Goal: Obtain resource: Obtain resource

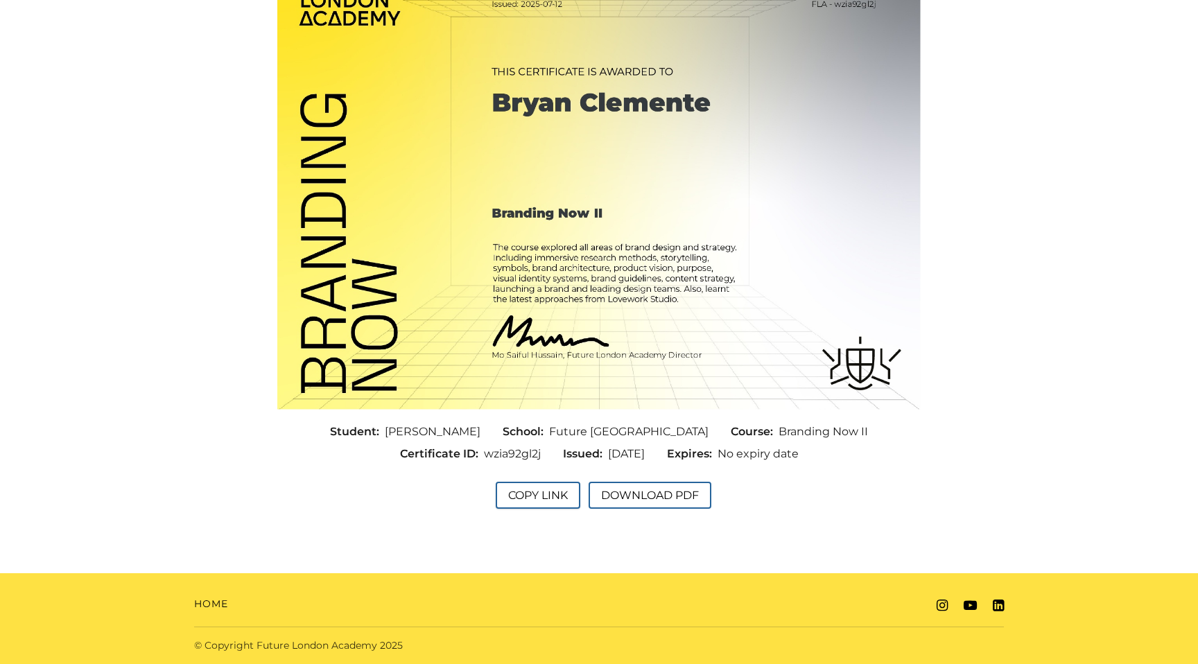
click at [539, 492] on button "Copy Link" at bounding box center [538, 495] width 85 height 27
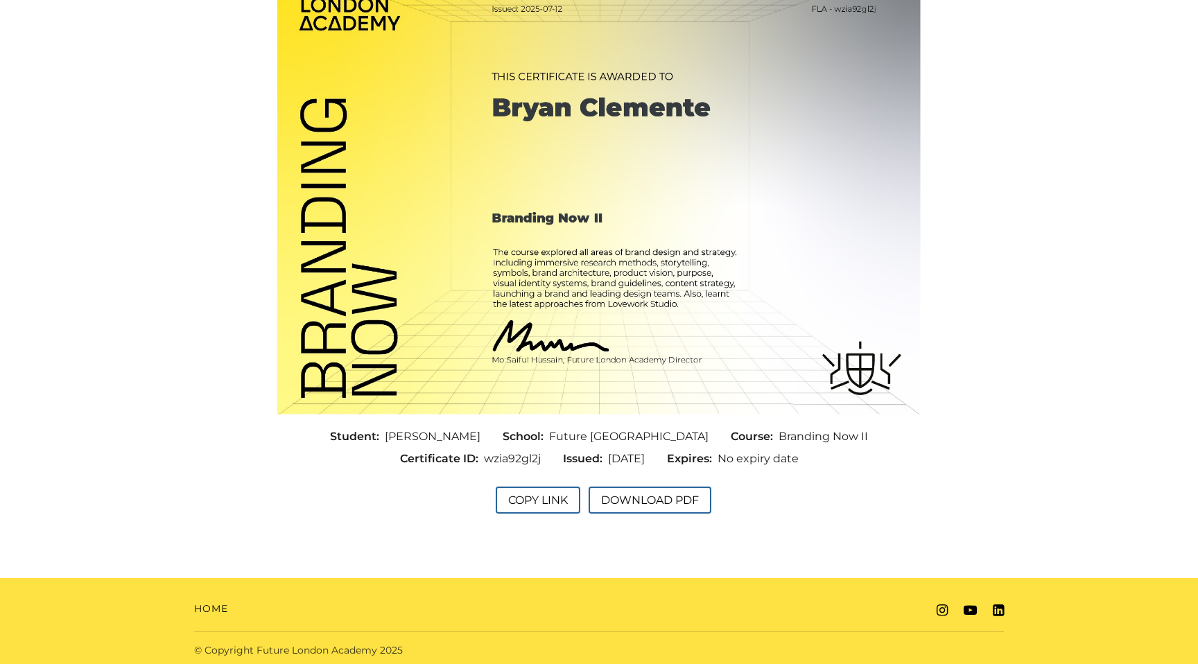
scroll to position [172, 0]
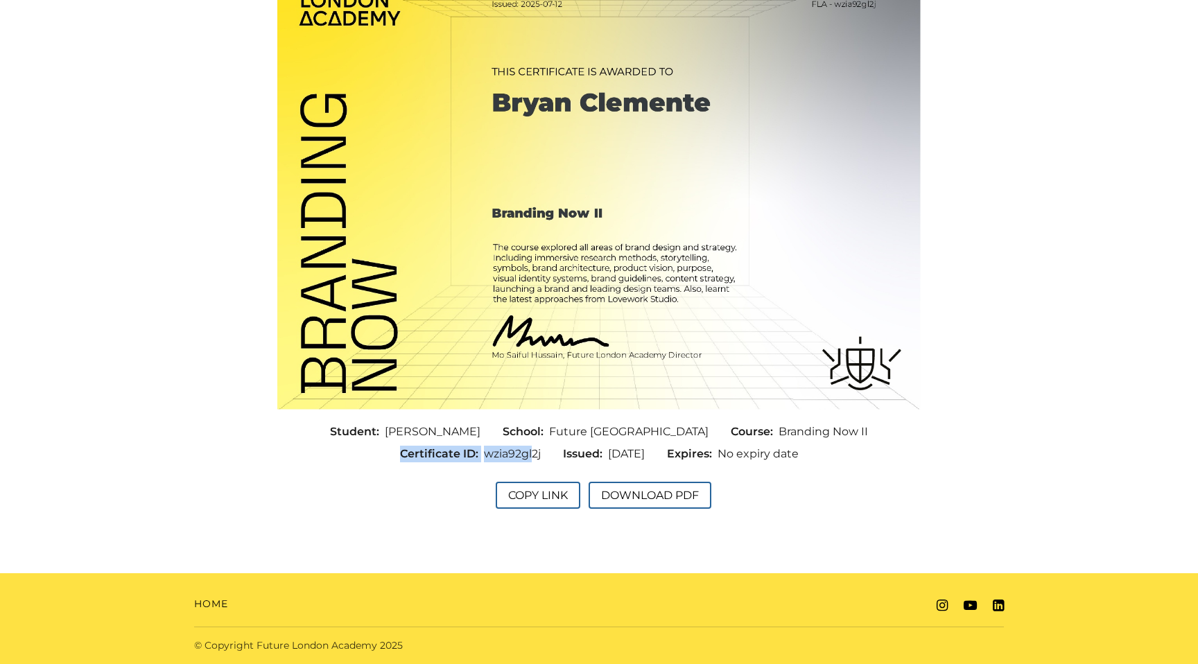
drag, startPoint x: 393, startPoint y: 454, endPoint x: 521, endPoint y: 454, distance: 128.3
click at [521, 454] on div "Certificate ID: wzia92gl2j" at bounding box center [470, 454] width 163 height 22
drag, startPoint x: 543, startPoint y: 454, endPoint x: 476, endPoint y: 461, distance: 67.6
click at [476, 461] on div "Student: [PERSON_NAME] School: Future [GEOGRAPHIC_DATA] Course: Branding Now II…" at bounding box center [599, 443] width 666 height 44
copy div "wzia92gl2j"
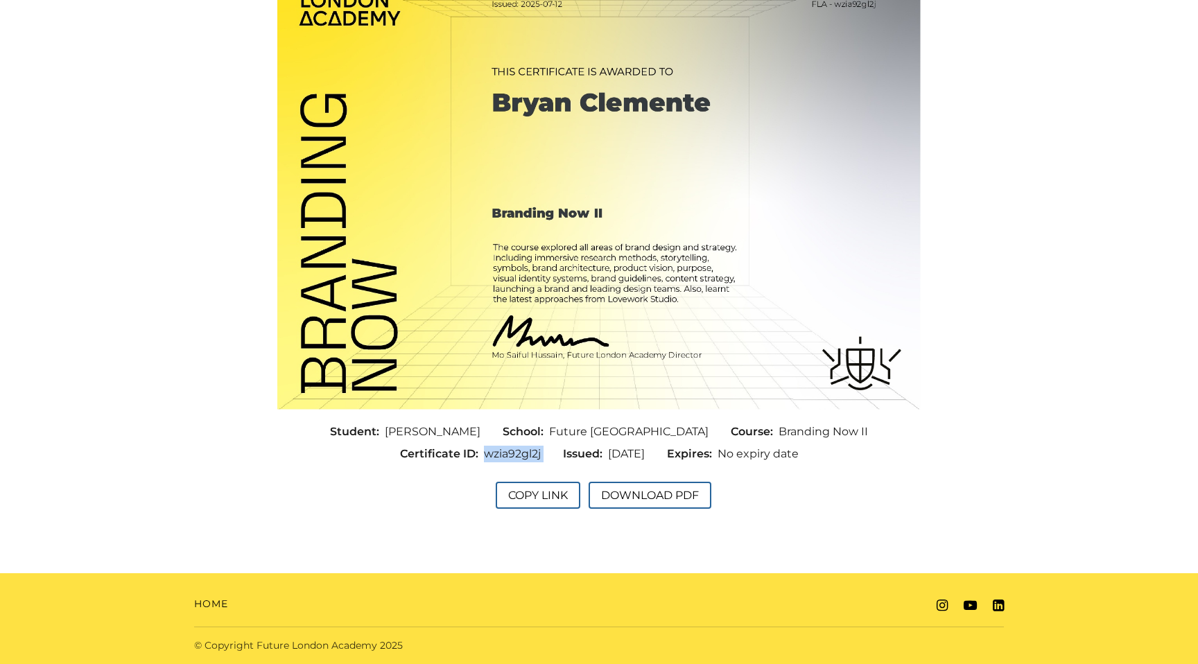
click at [516, 250] on img at bounding box center [599, 182] width 644 height 454
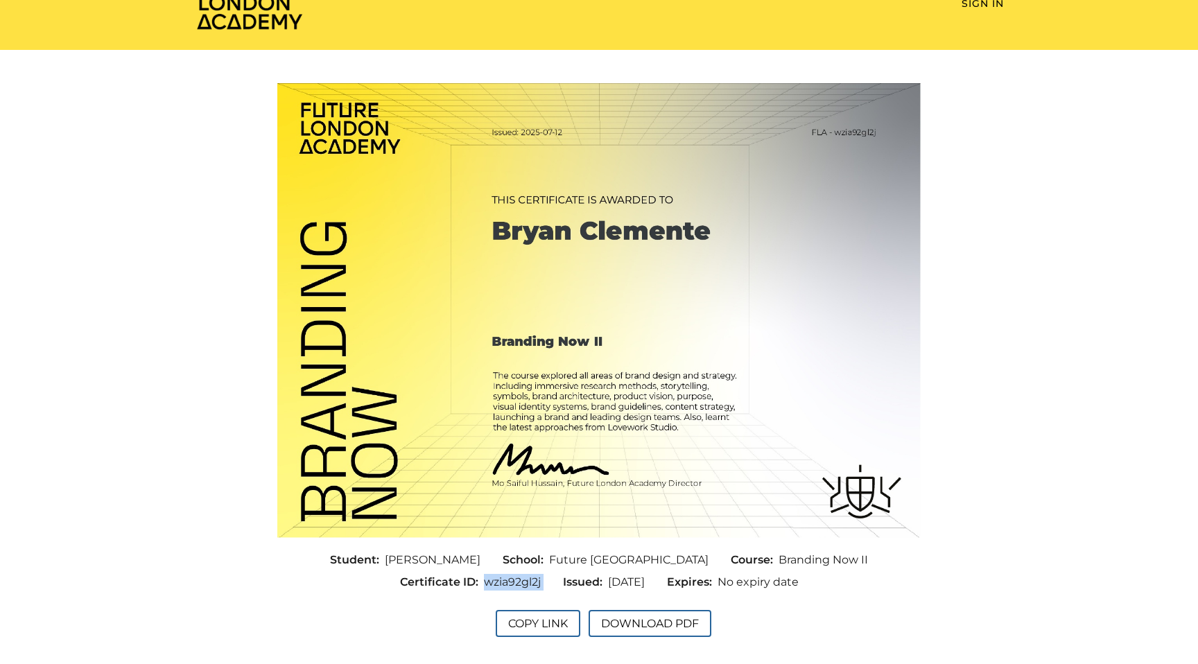
scroll to position [29, 0]
